Goal: Task Accomplishment & Management: Manage account settings

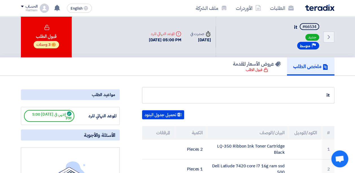
click at [162, 72] on div "ملخص الطلب عروض الأسعار المقدمة قبول الطلب" at bounding box center [177, 66] width 313 height 18
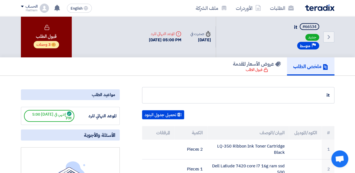
click at [52, 46] on use at bounding box center [53, 44] width 5 height 4
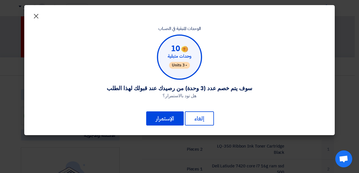
click at [33, 14] on span "×" at bounding box center [36, 15] width 7 height 17
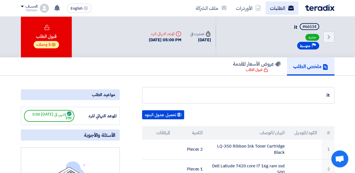
click at [280, 9] on link "الطلبات" at bounding box center [281, 7] width 33 height 13
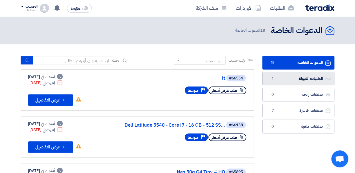
click at [306, 80] on link "الطلبات المقبولة الطلبات المقبولة 1" at bounding box center [298, 79] width 72 height 14
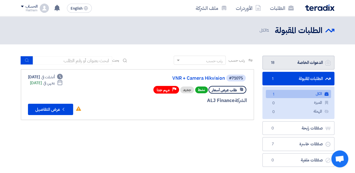
click at [306, 63] on link "الدعوات الخاصة الدعوات الخاصة 18" at bounding box center [298, 63] width 72 height 14
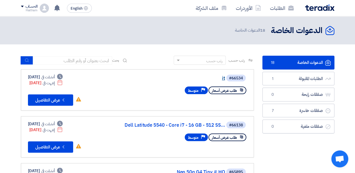
click at [222, 78] on link "it" at bounding box center [168, 78] width 113 height 5
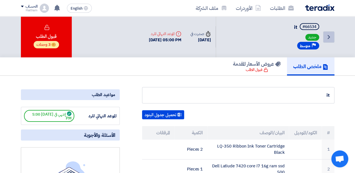
click at [326, 39] on icon "Back" at bounding box center [328, 37] width 7 height 7
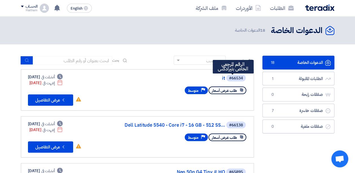
click at [232, 80] on div "#66534" at bounding box center [236, 78] width 14 height 4
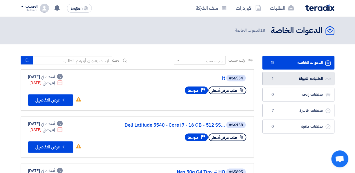
click at [299, 80] on link "الطلبات المقبولة الطلبات المقبولة 1" at bounding box center [298, 79] width 72 height 14
